Goal: Communication & Community: Answer question/provide support

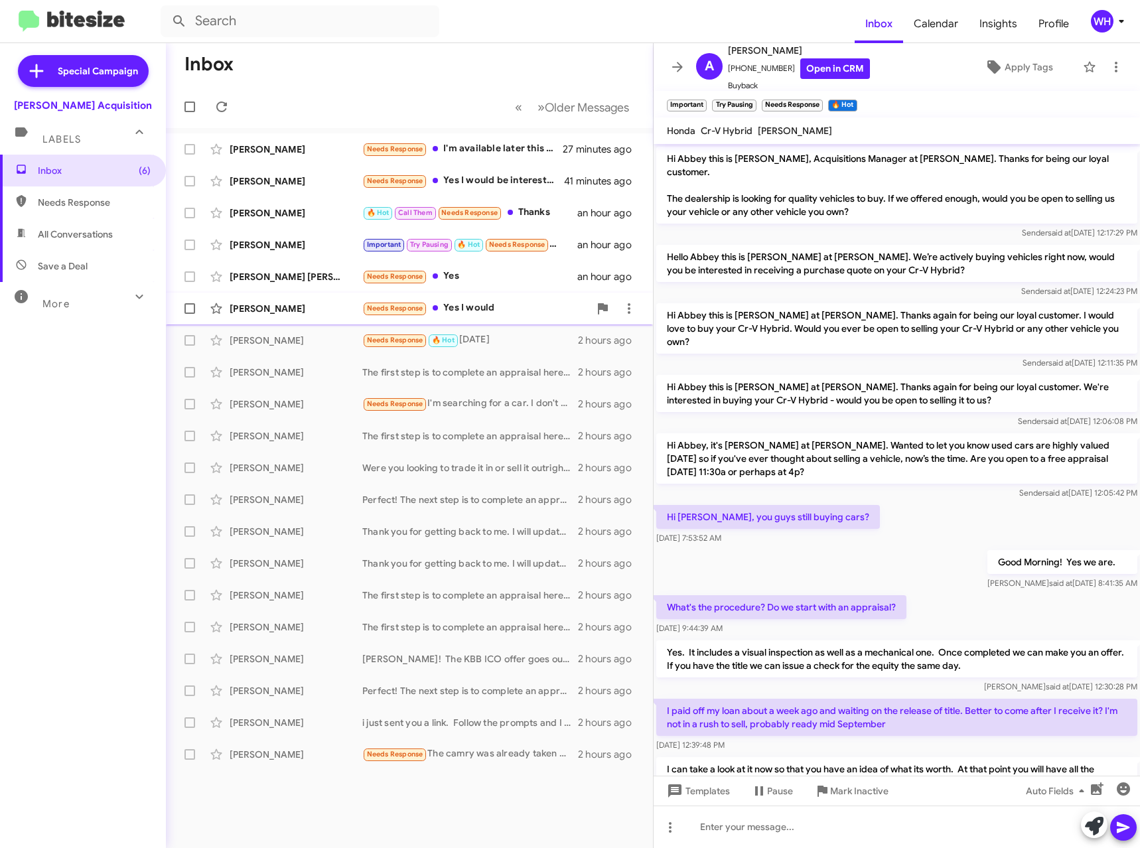
scroll to position [254, 0]
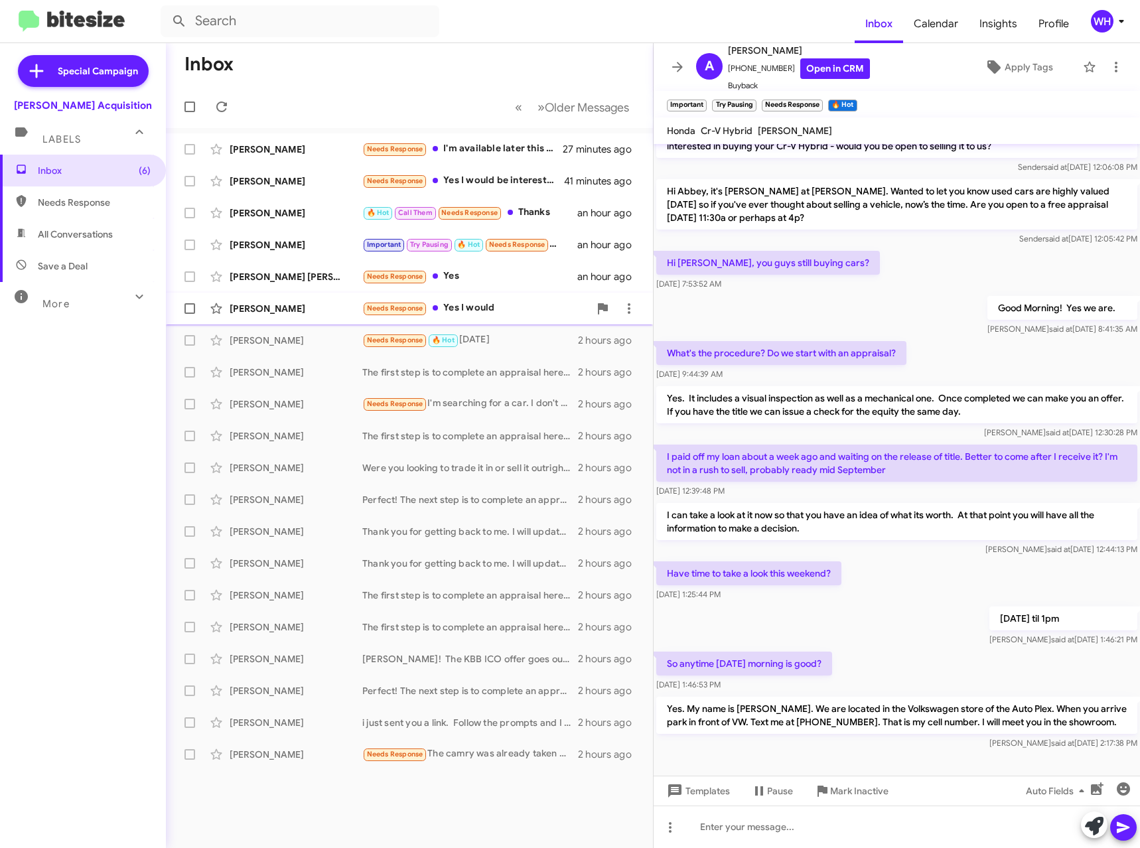
click at [277, 309] on div "[PERSON_NAME]" at bounding box center [296, 308] width 133 height 13
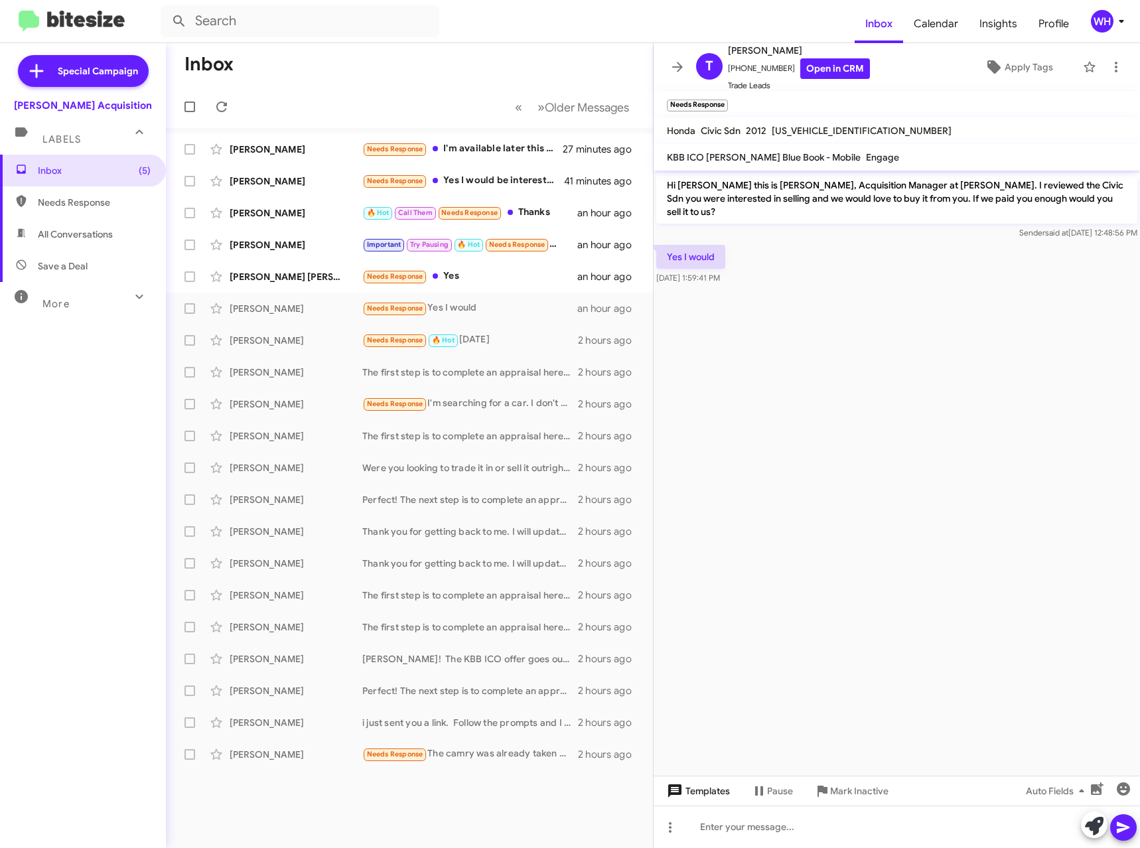
click at [706, 786] on span "Templates" at bounding box center [697, 791] width 66 height 24
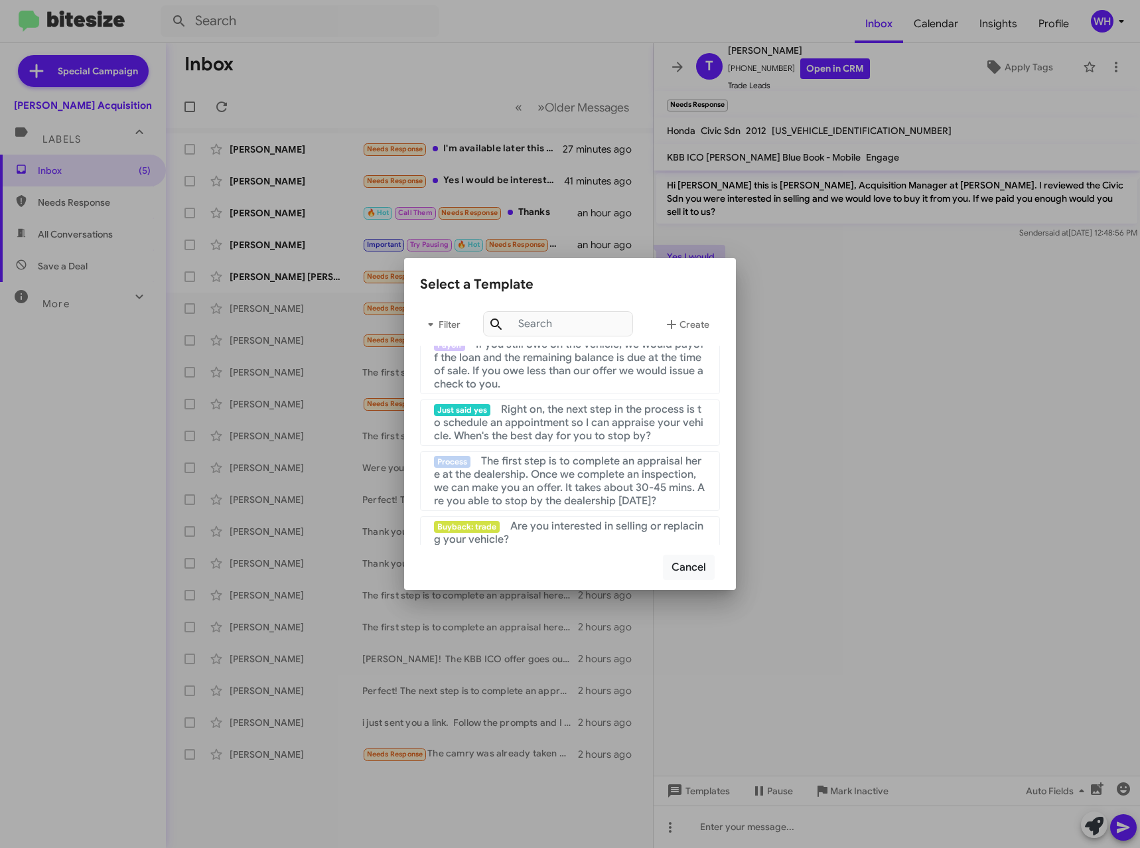
scroll to position [133, 0]
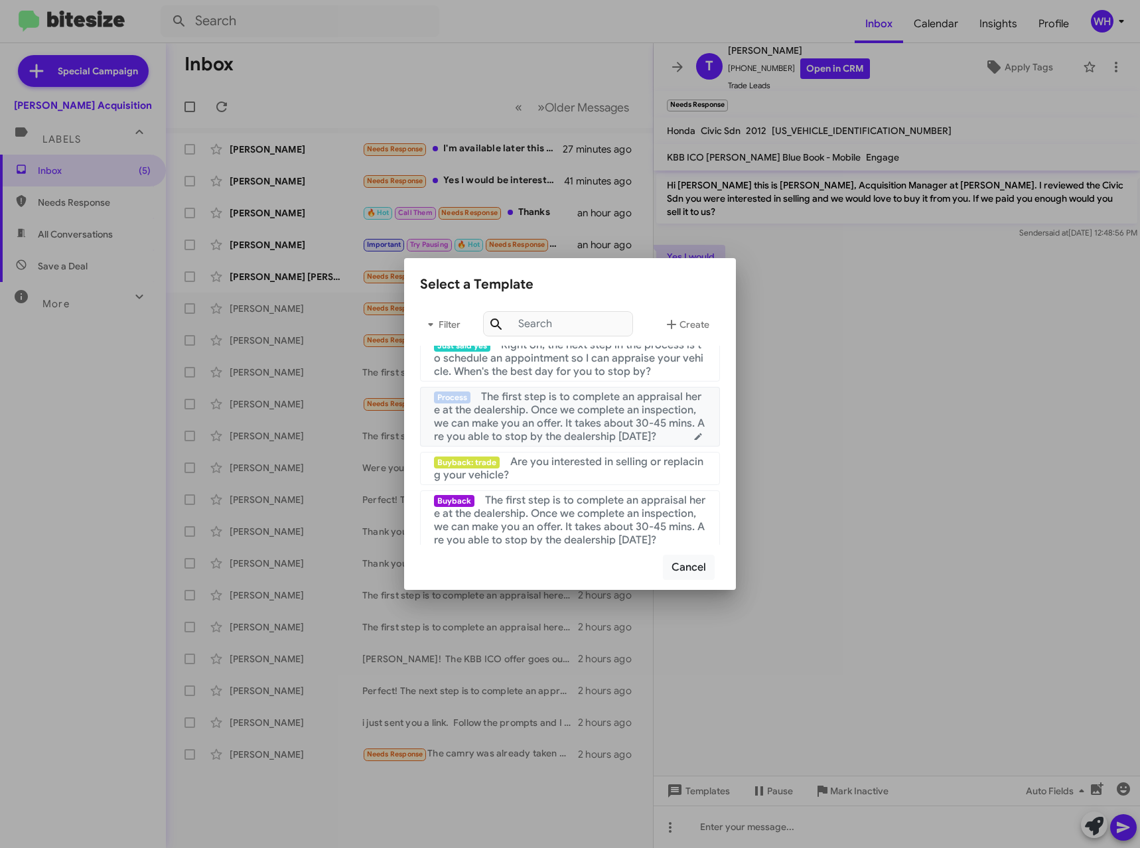
click at [550, 420] on span "The first step is to complete an appraisal here at the dealership. Once we comp…" at bounding box center [569, 416] width 271 height 53
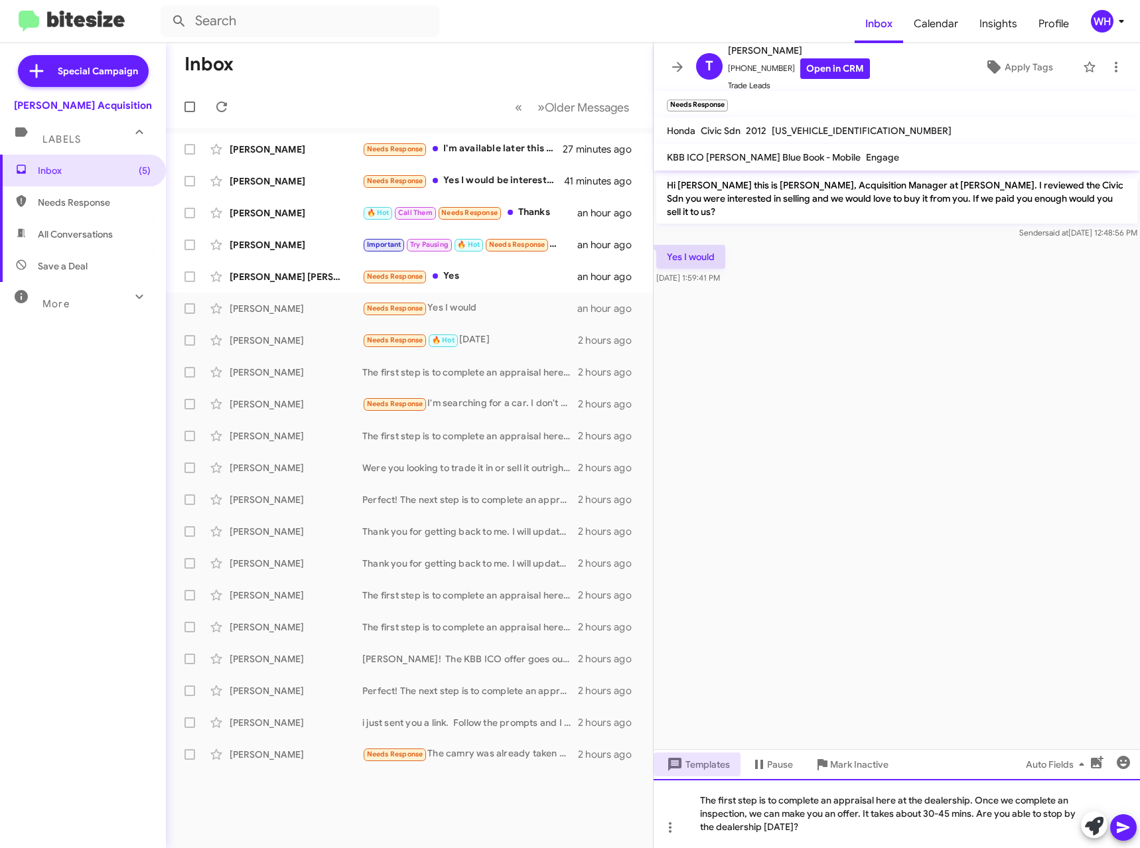
drag, startPoint x: 1124, startPoint y: 841, endPoint x: 957, endPoint y: 735, distance: 197.6
click at [1124, 839] on div "The first step is to complete an appraisal here at the dealership. Once we comp…" at bounding box center [897, 813] width 487 height 69
click at [1126, 817] on span at bounding box center [1124, 828] width 16 height 27
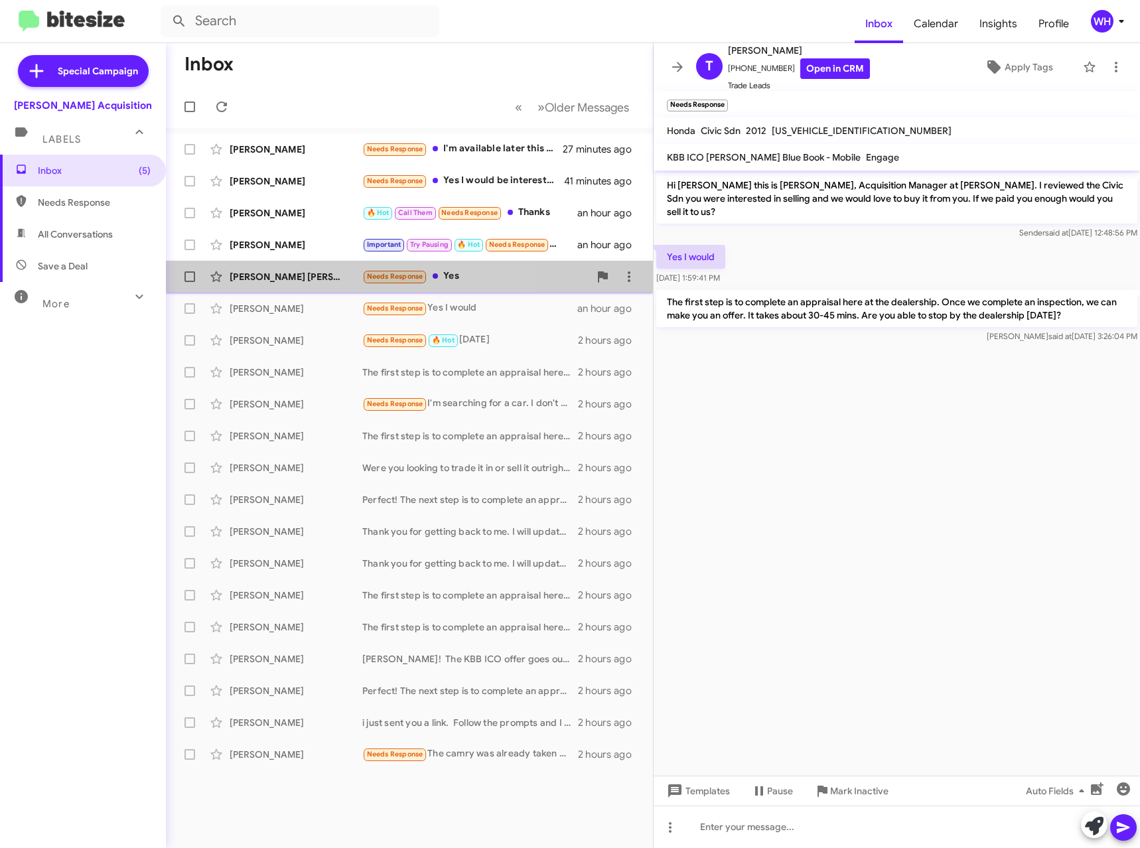
click at [257, 273] on div "[PERSON_NAME] [PERSON_NAME]" at bounding box center [296, 276] width 133 height 13
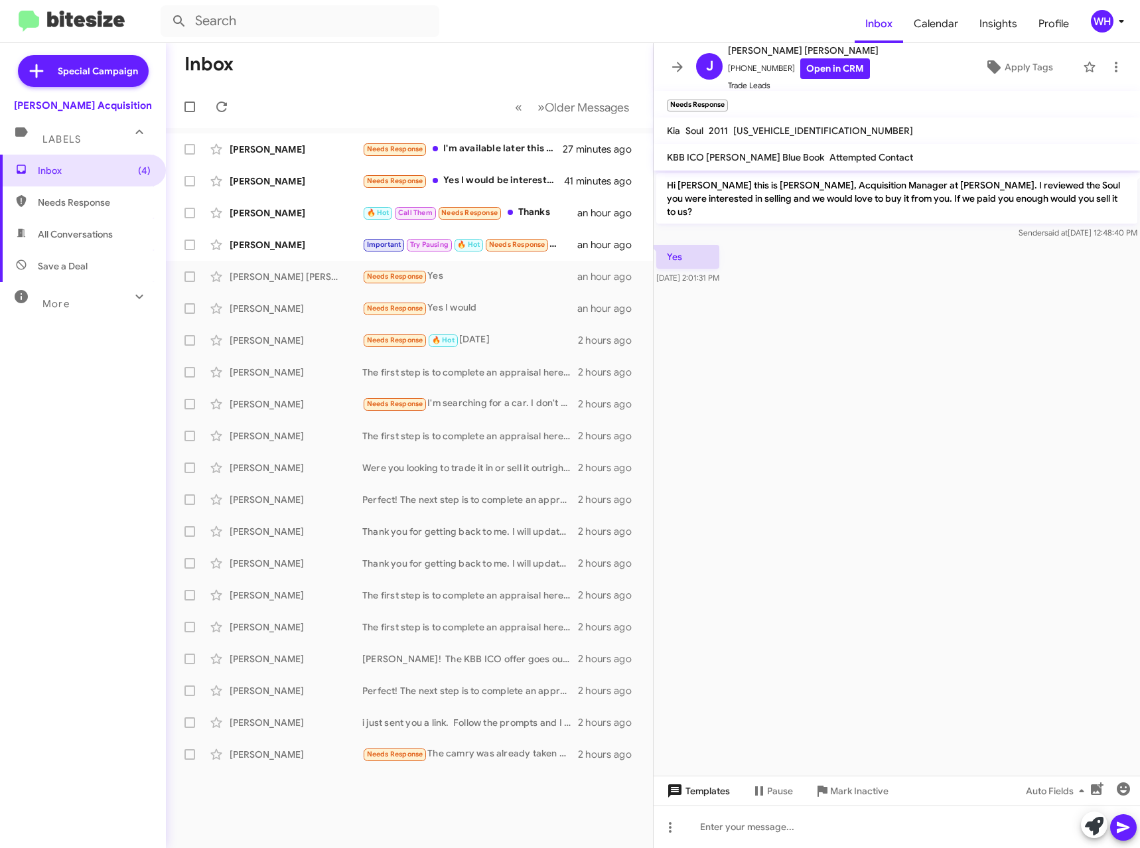
click at [712, 785] on span "Templates" at bounding box center [697, 791] width 66 height 24
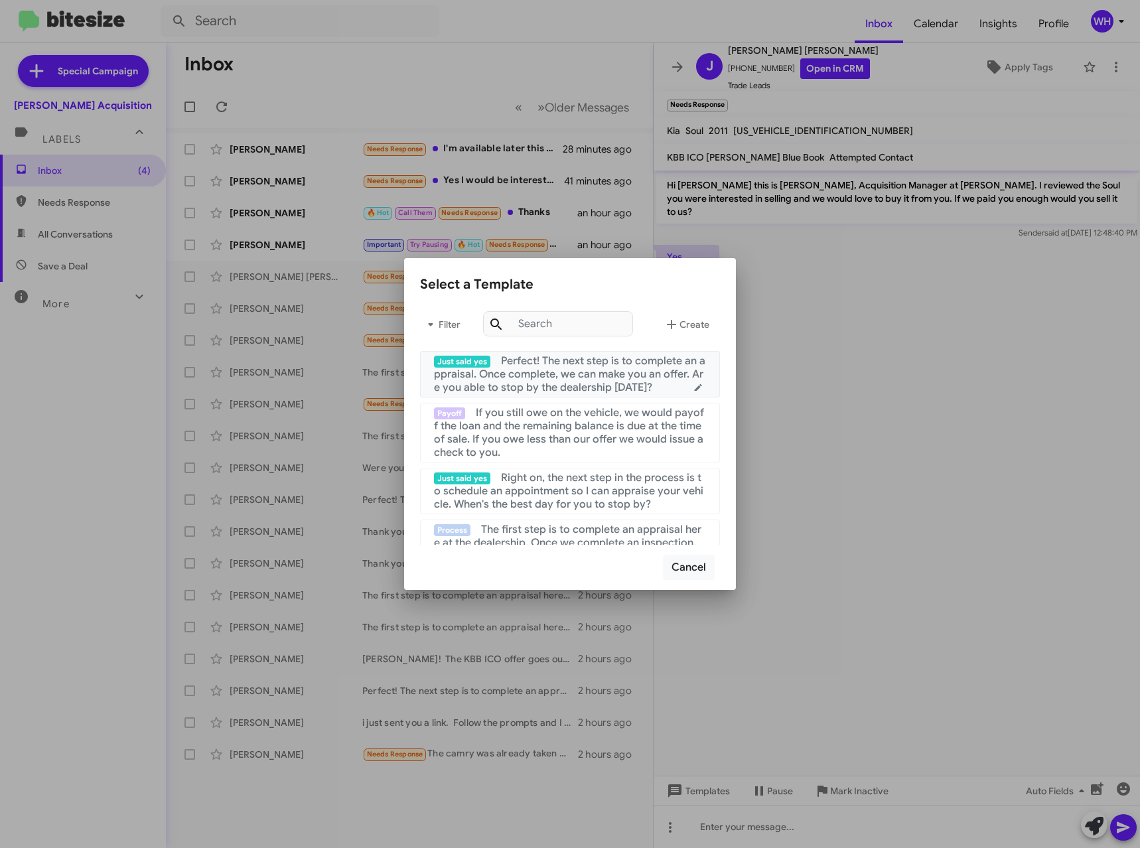
click at [572, 392] on span "Perfect! The next step is to complete an appraisal. Once complete, we can make …" at bounding box center [570, 374] width 272 height 40
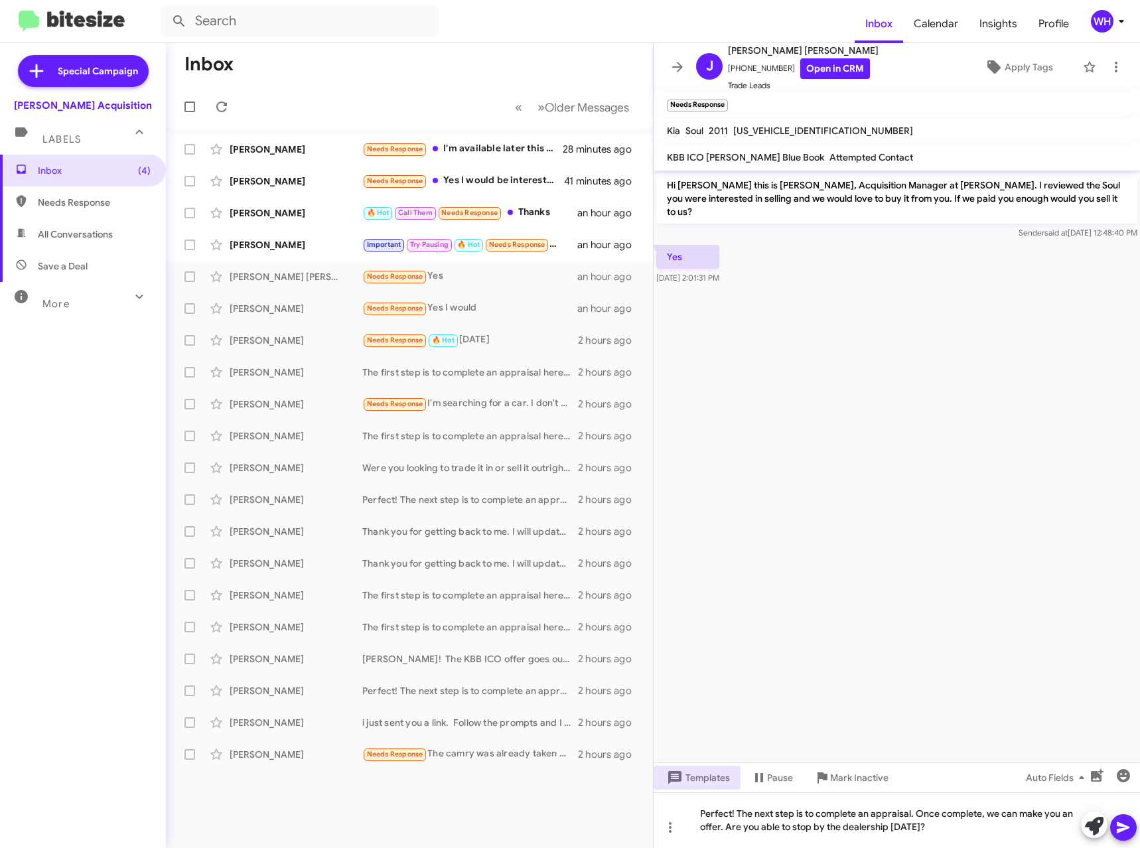
drag, startPoint x: 1127, startPoint y: 827, endPoint x: 1105, endPoint y: 836, distance: 22.9
click at [1125, 825] on icon at bounding box center [1123, 827] width 13 height 11
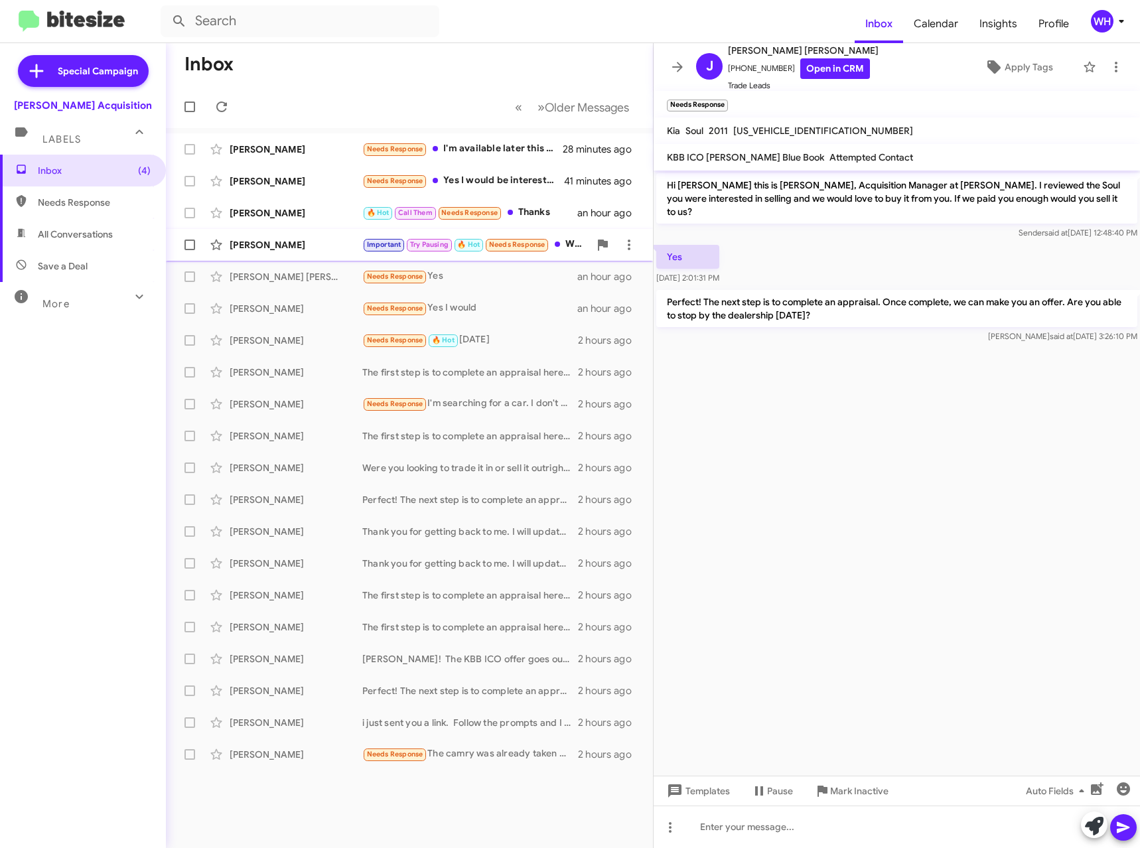
drag, startPoint x: 260, startPoint y: 249, endPoint x: 283, endPoint y: 250, distance: 23.9
click at [260, 250] on div "[PERSON_NAME]" at bounding box center [296, 244] width 133 height 13
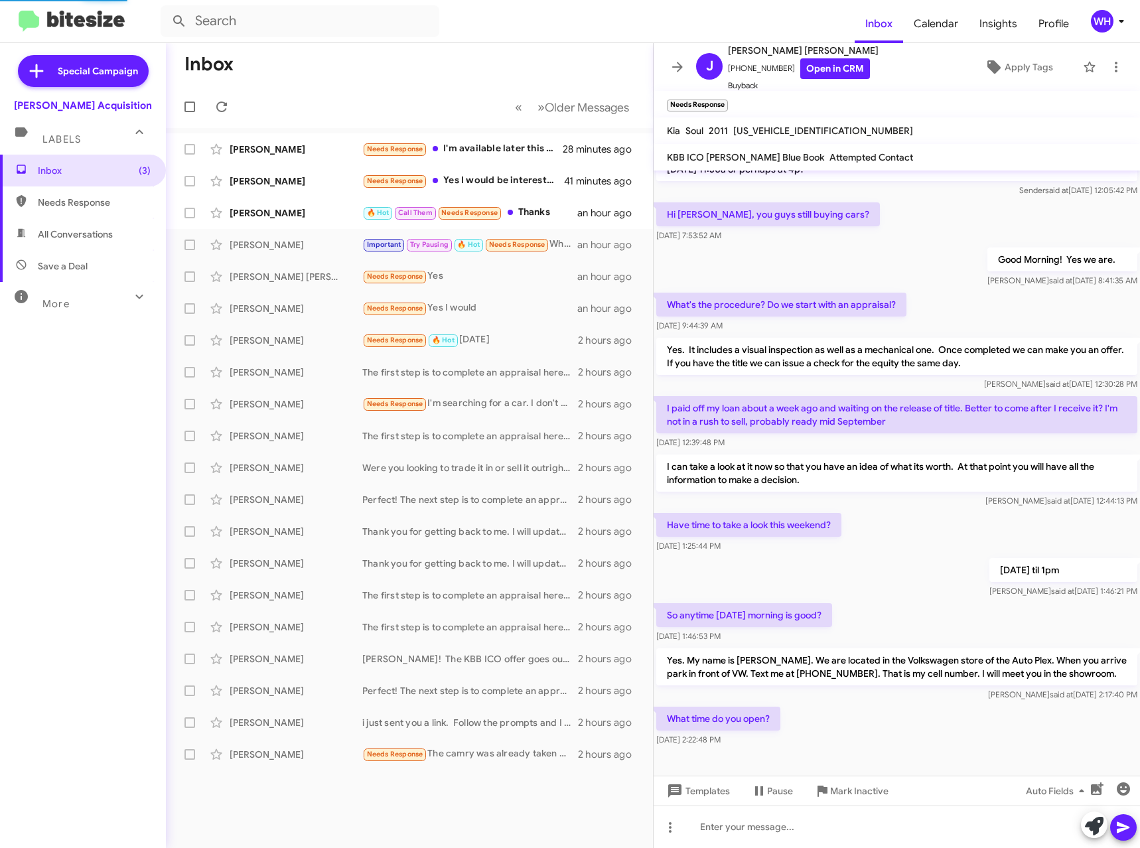
scroll to position [303, 0]
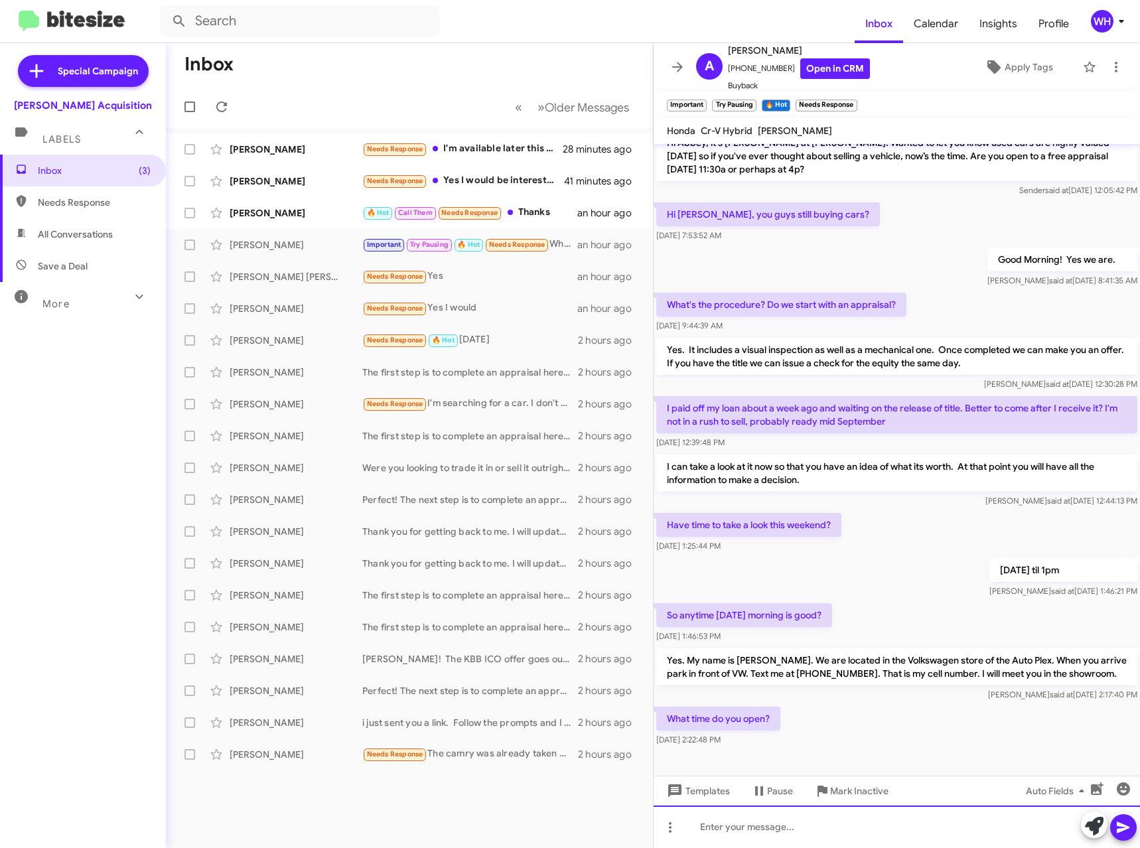
click at [737, 832] on div at bounding box center [897, 827] width 487 height 42
click at [1124, 828] on icon at bounding box center [1124, 828] width 16 height 16
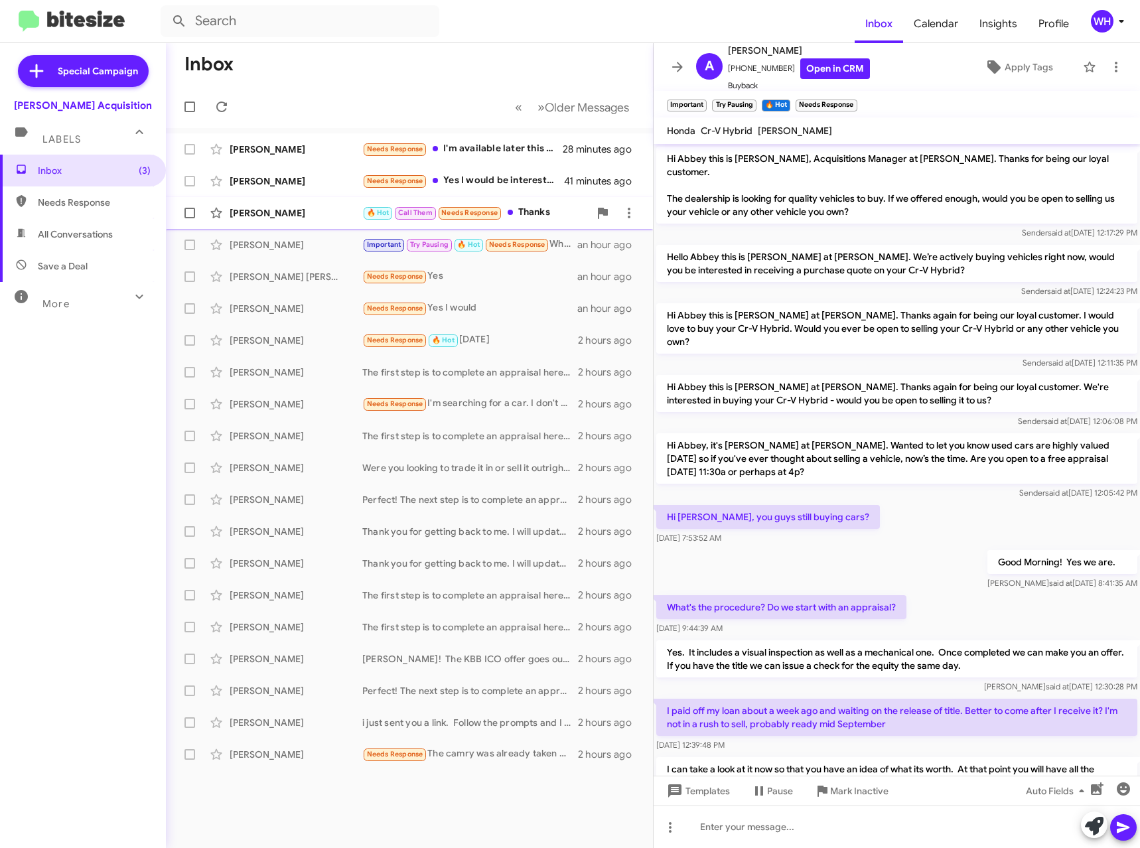
click at [260, 220] on div "[PERSON_NAME] 🔥 Hot Call Them Needs Response Thanks an hour ago" at bounding box center [410, 213] width 466 height 27
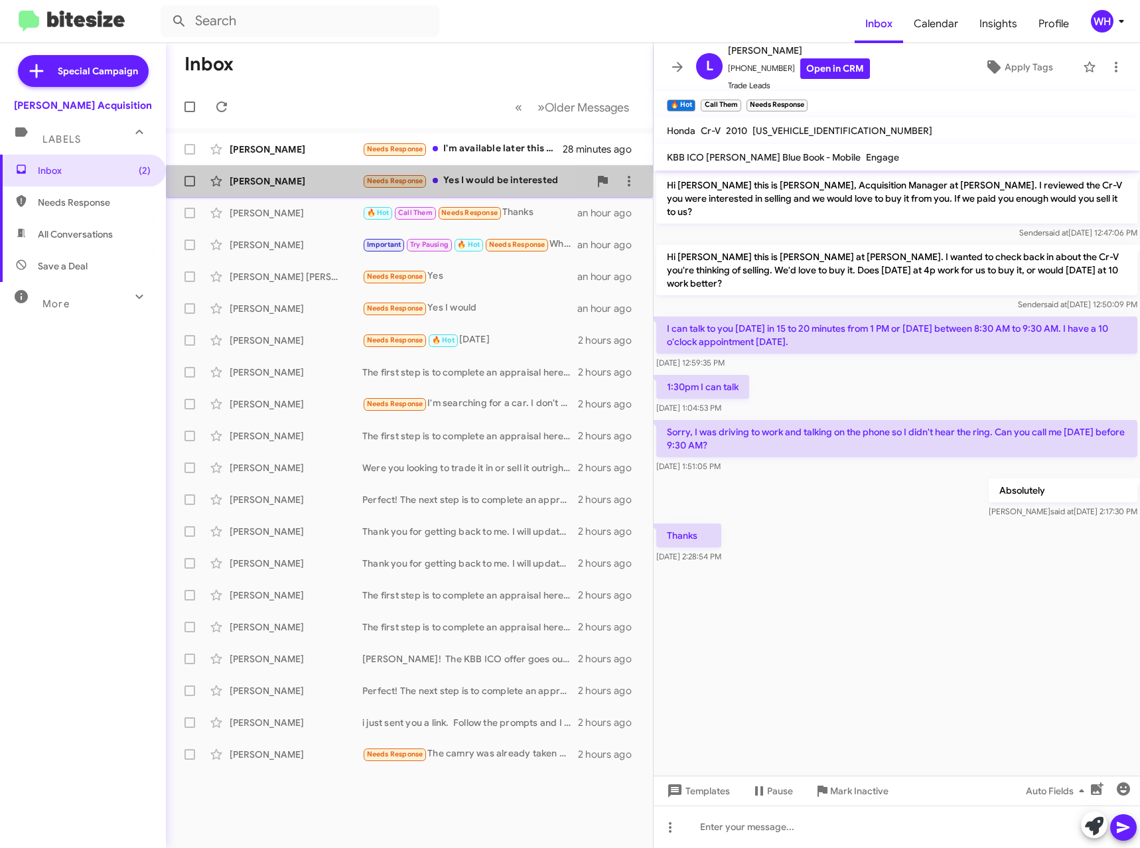
click at [279, 177] on div "[PERSON_NAME]" at bounding box center [296, 181] width 133 height 13
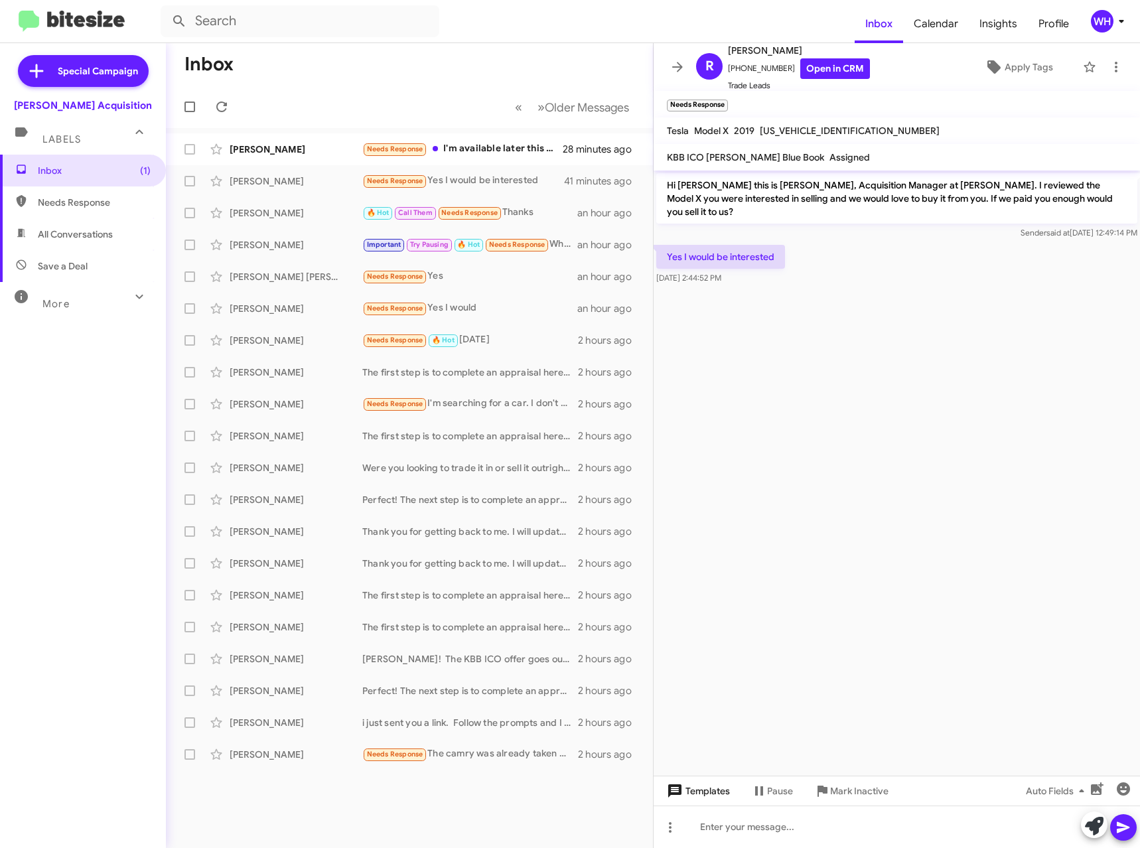
click at [713, 793] on span "Templates" at bounding box center [697, 791] width 66 height 24
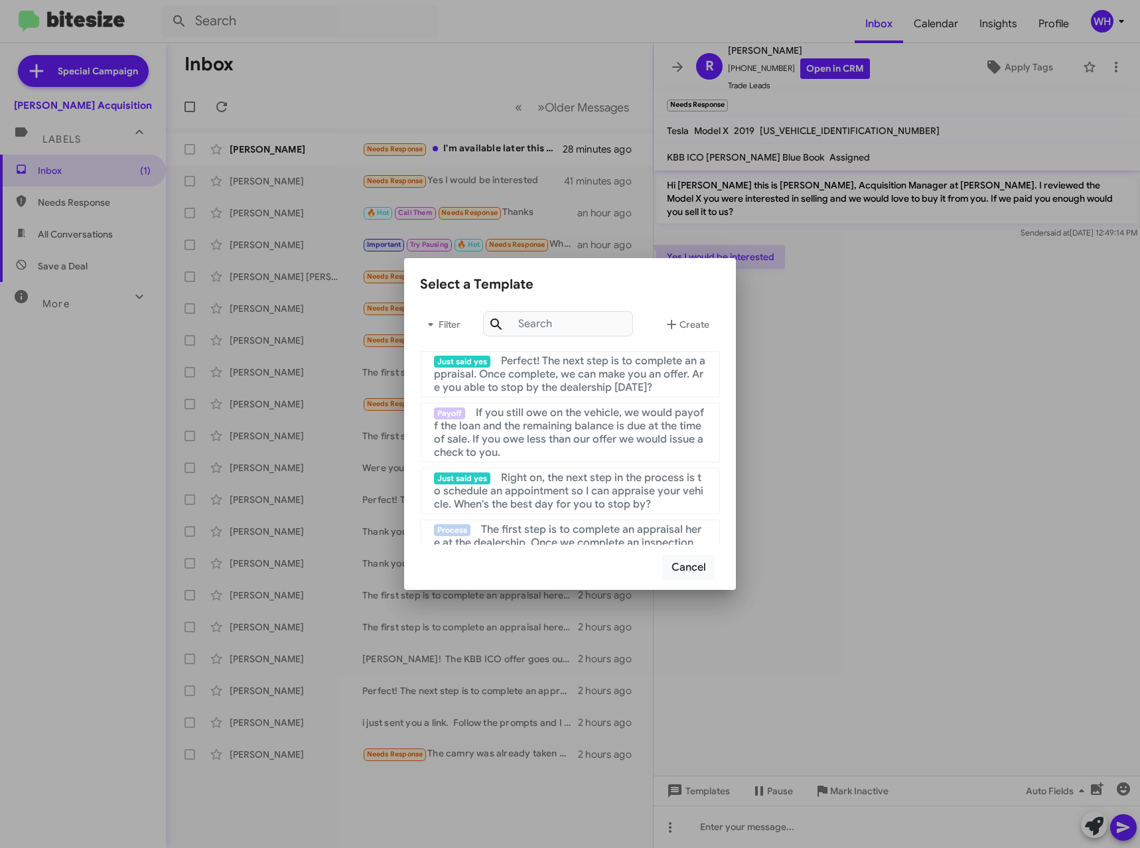
click at [558, 371] on span "Perfect! The next step is to complete an appraisal. Once complete, we can make …" at bounding box center [570, 374] width 272 height 40
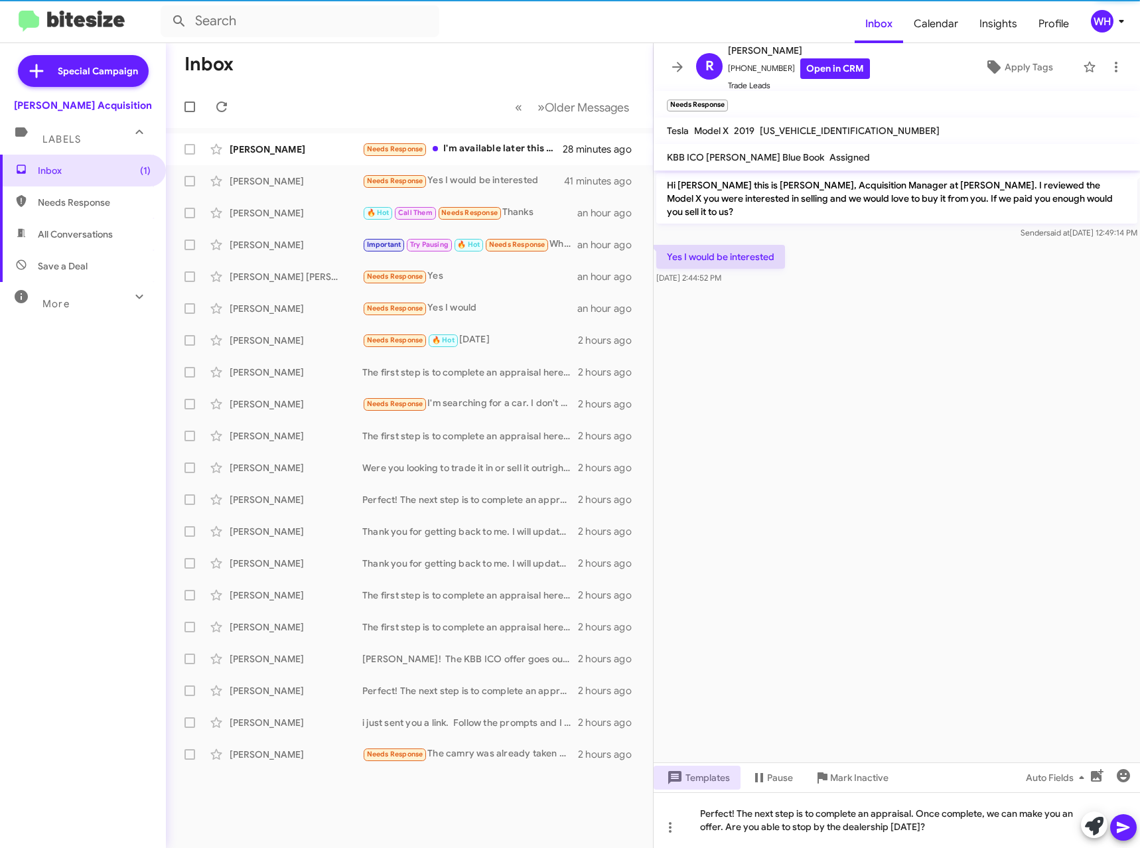
drag, startPoint x: 1135, startPoint y: 834, endPoint x: 1124, endPoint y: 836, distance: 11.5
click at [1134, 834] on button at bounding box center [1124, 828] width 27 height 27
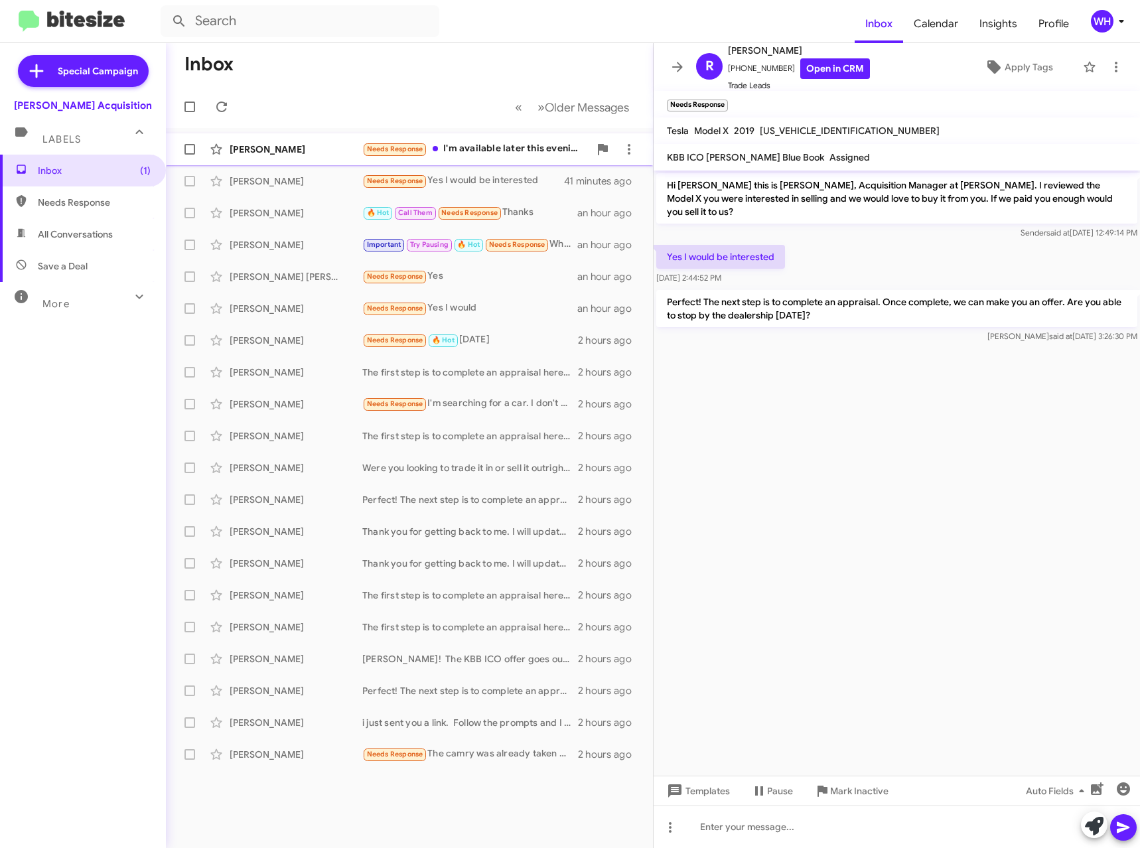
click at [284, 146] on div "[PERSON_NAME]" at bounding box center [296, 149] width 133 height 13
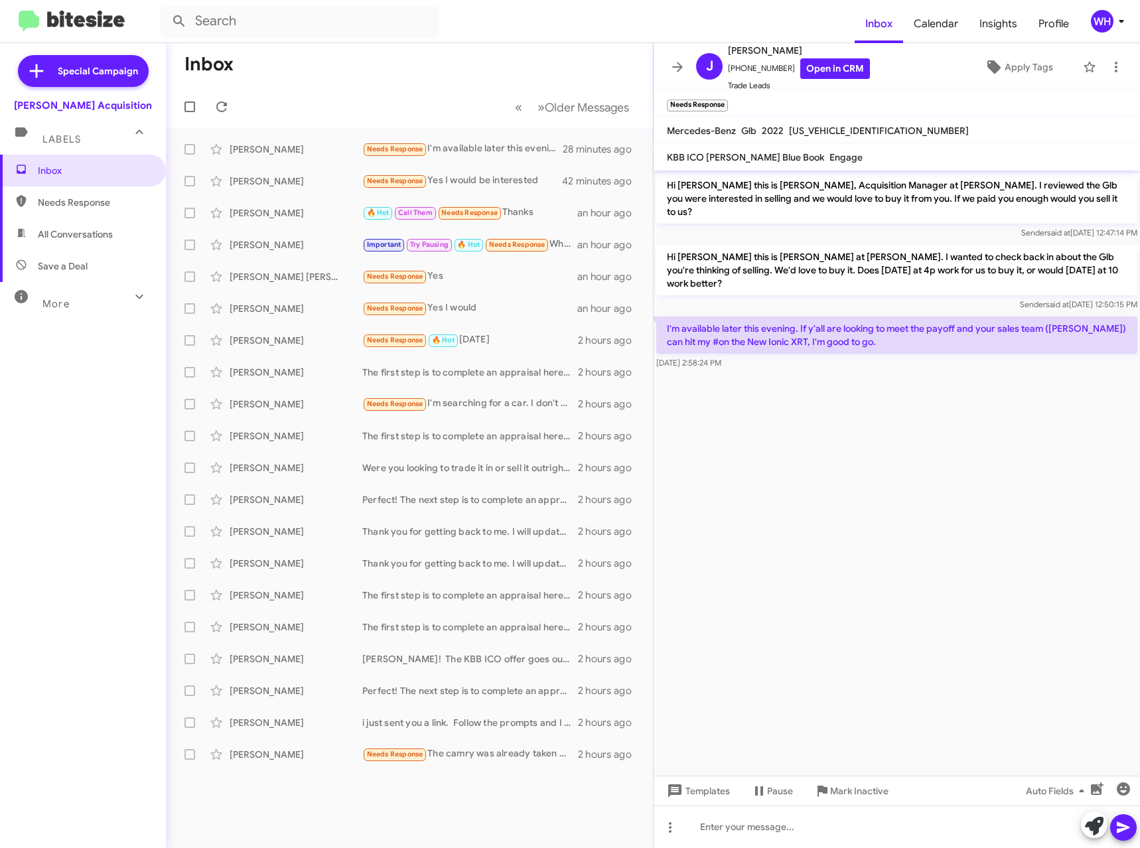
click at [874, 414] on cdk-virtual-scroll-viewport "Hi [PERSON_NAME] this is [PERSON_NAME], Acquisition Manager at [PERSON_NAME]. I…" at bounding box center [897, 473] width 487 height 605
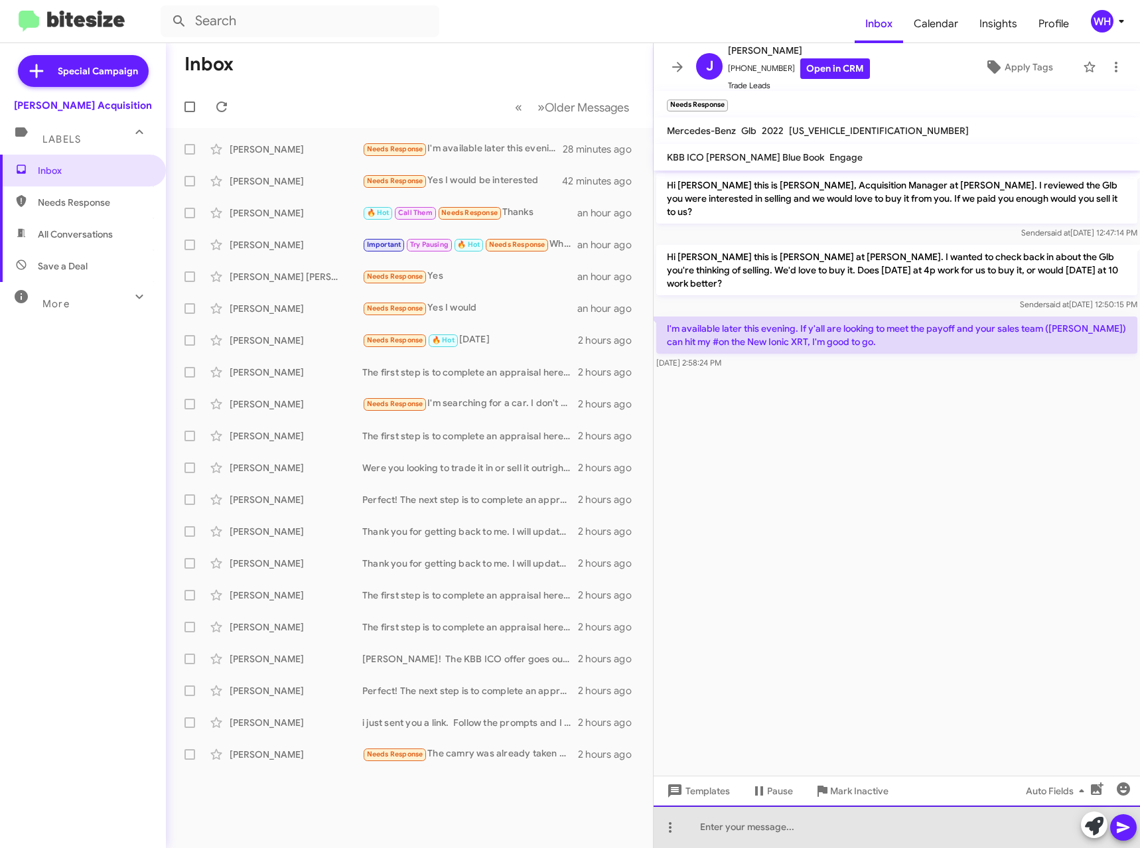
drag, startPoint x: 747, startPoint y: 827, endPoint x: 753, endPoint y: 822, distance: 8.1
click at [746, 827] on div at bounding box center [897, 827] width 487 height 42
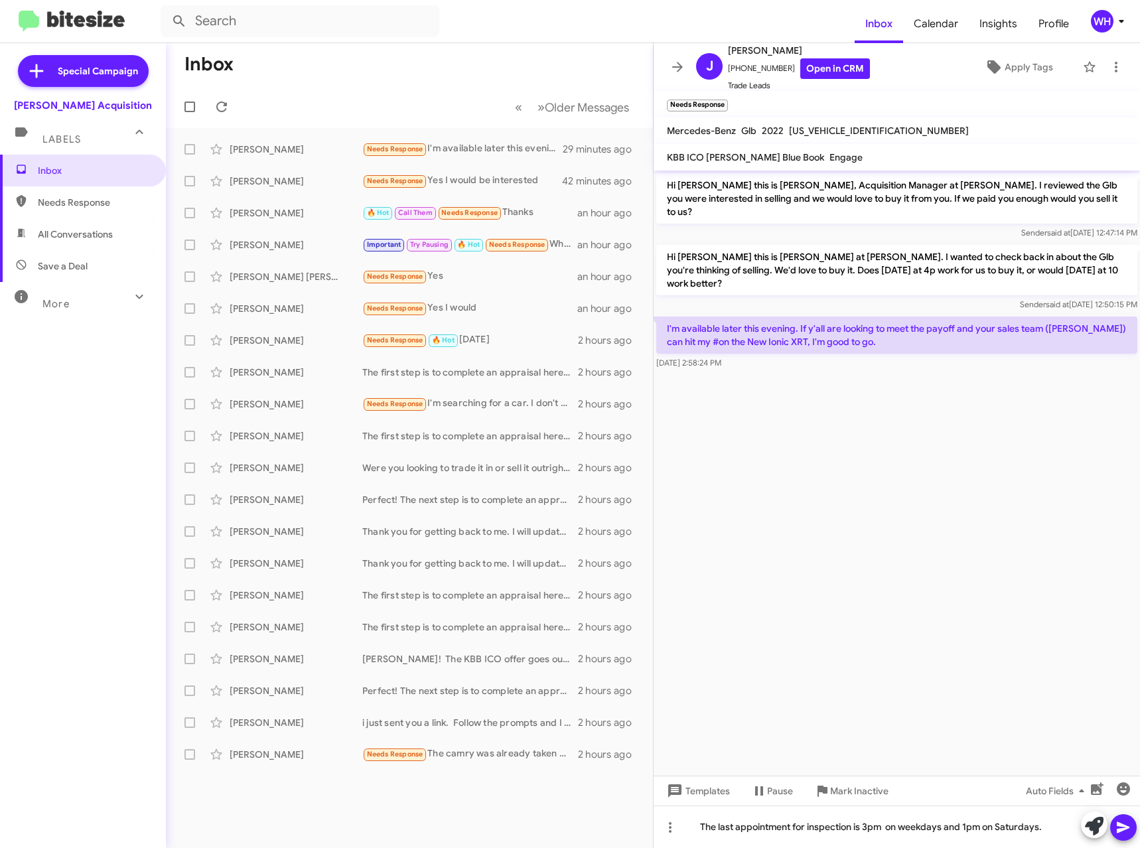
drag, startPoint x: 1119, startPoint y: 827, endPoint x: 1118, endPoint y: 816, distance: 11.3
click at [1119, 826] on icon at bounding box center [1124, 828] width 16 height 16
